Goal: Task Accomplishment & Management: Use online tool/utility

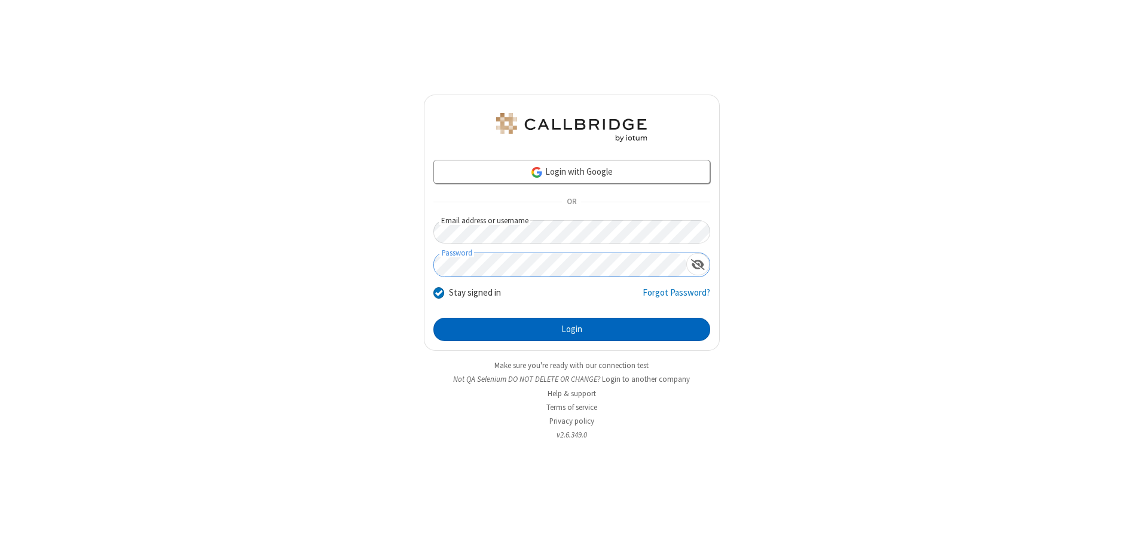
click at [572, 329] on button "Login" at bounding box center [572, 330] width 277 height 24
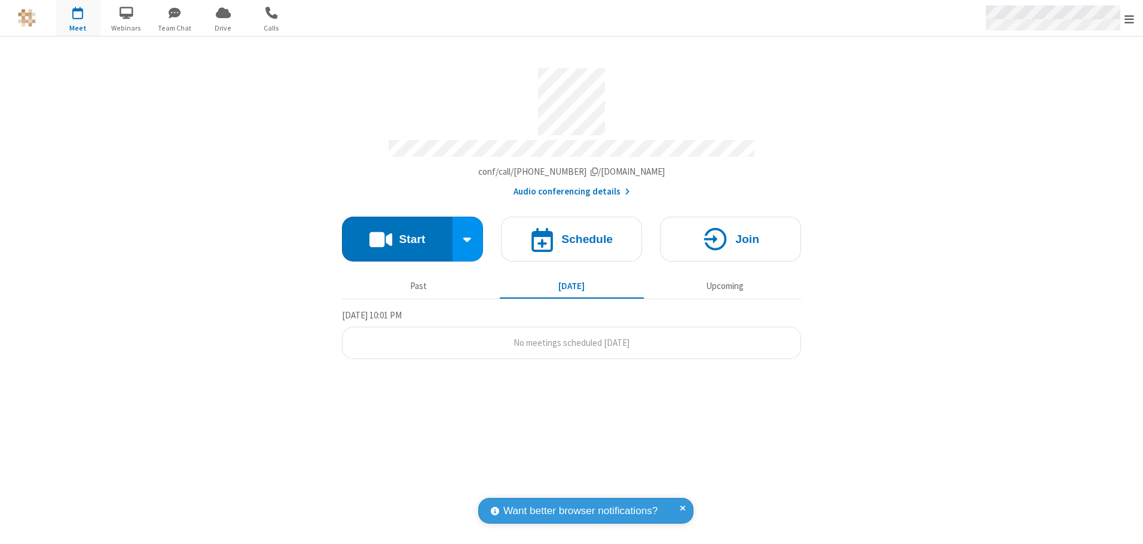
click at [1130, 19] on span "Open menu" at bounding box center [1130, 19] width 10 height 12
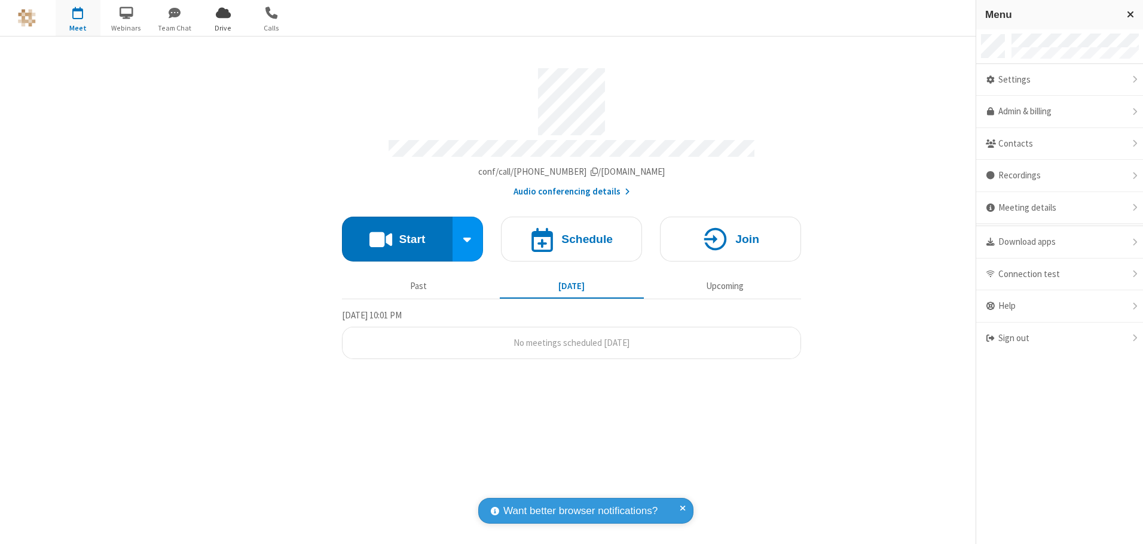
click at [223, 28] on span "Drive" at bounding box center [223, 28] width 45 height 11
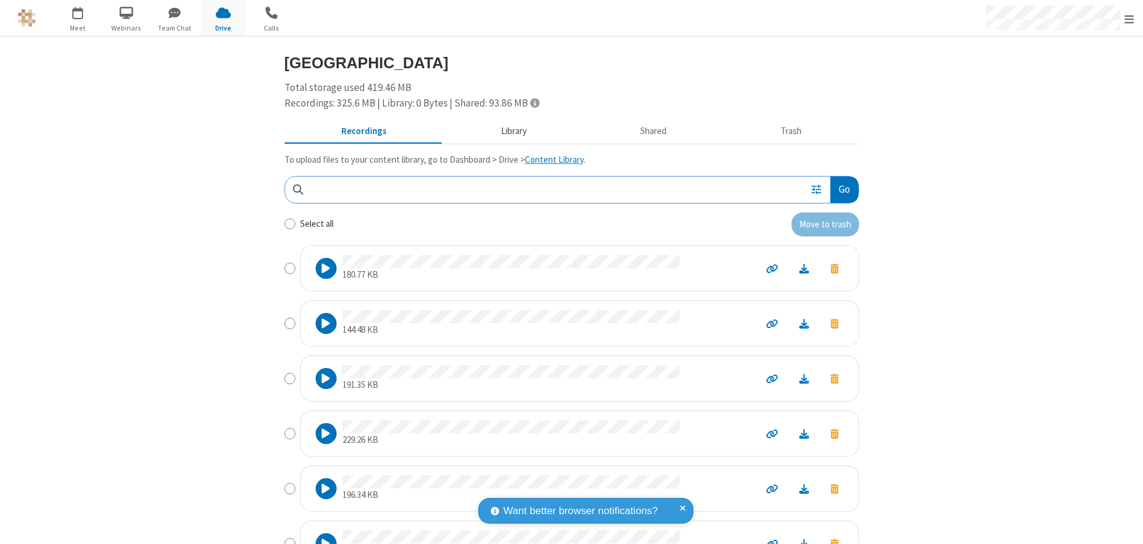
click at [508, 131] on button "Library" at bounding box center [514, 131] width 140 height 23
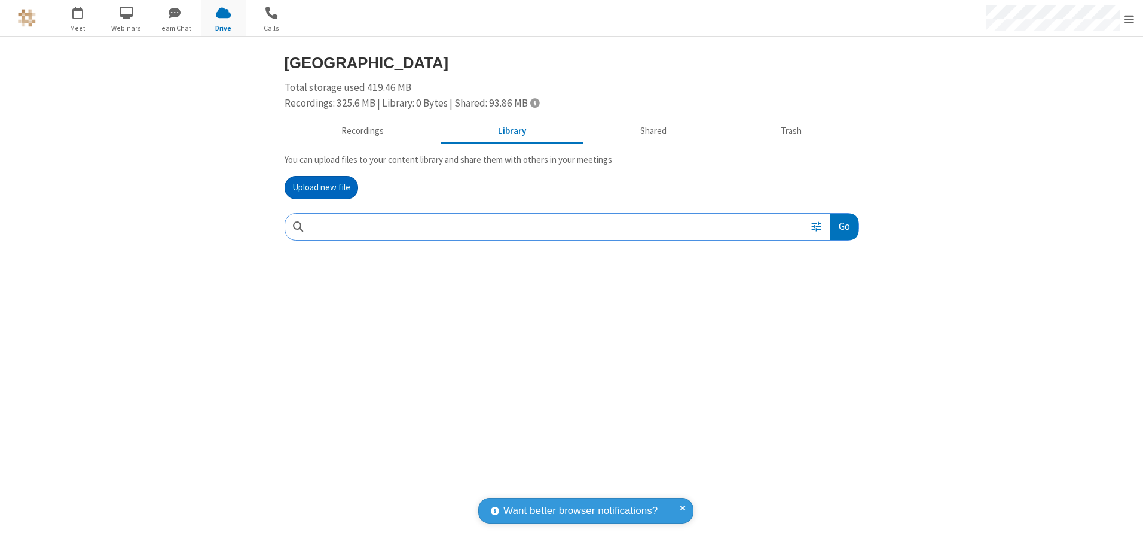
click at [321, 187] on button "Upload new file" at bounding box center [322, 188] width 74 height 24
